Goal: Book appointment/travel/reservation

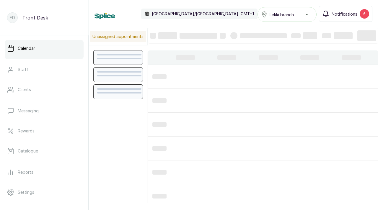
scroll to position [199, 0]
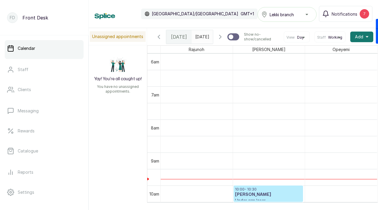
click at [221, 40] on icon "button" at bounding box center [220, 36] width 7 height 7
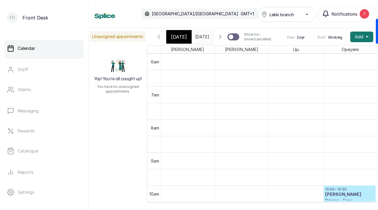
click at [346, 17] on span "Notifications" at bounding box center [344, 14] width 26 height 6
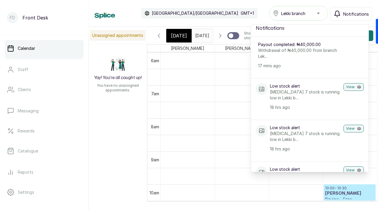
scroll to position [0, 0]
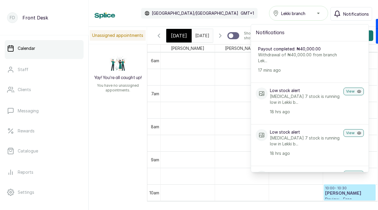
click at [202, 35] on span at bounding box center [206, 34] width 11 height 10
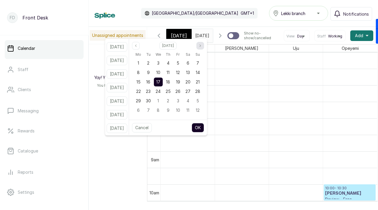
click at [202, 46] on icon "page next" at bounding box center [200, 46] width 4 height 4
click at [143, 101] on div "29" at bounding box center [138, 100] width 9 height 9
click at [204, 127] on button "OK" at bounding box center [197, 127] width 12 height 9
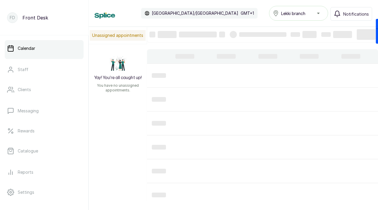
type input "[DATE]"
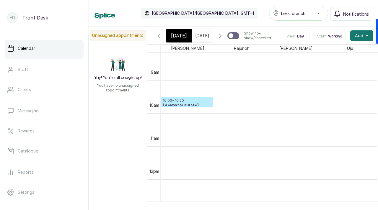
scroll to position [299, 0]
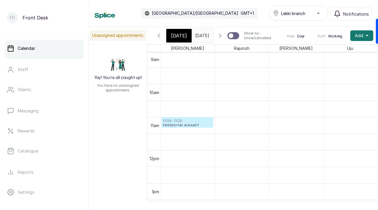
drag, startPoint x: 191, startPoint y: 96, endPoint x: 190, endPoint y: 124, distance: 28.4
click at [190, 125] on div "10:00 - 10:20 [PERSON_NAME] Walk - in consultation Confirmed 11:00 - 11:20 [PER…" at bounding box center [269, 150] width 216 height 793
